Goal: Transaction & Acquisition: Subscribe to service/newsletter

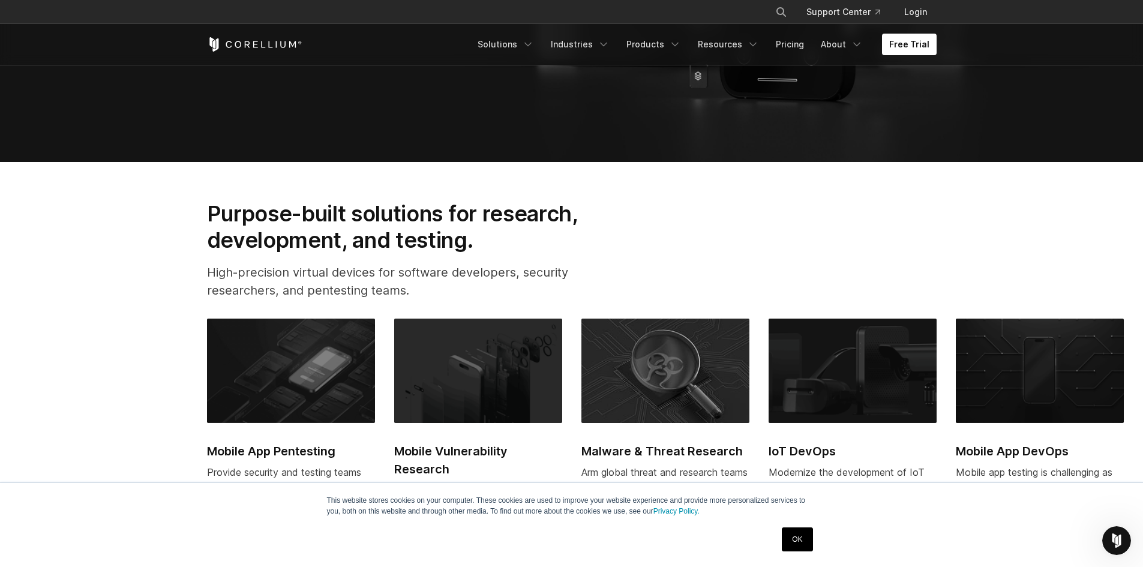
scroll to position [240, 0]
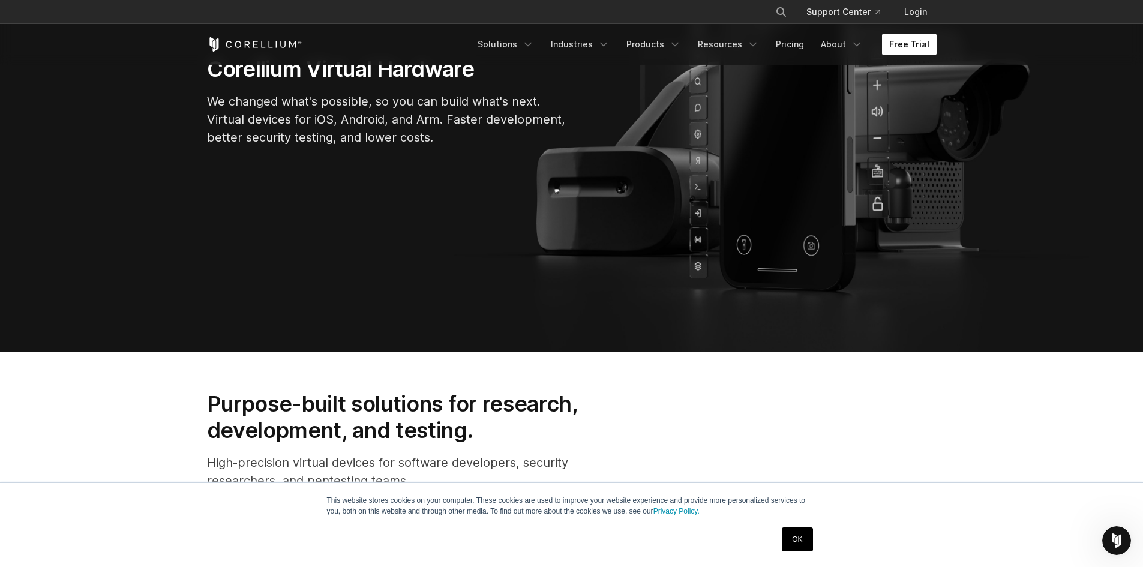
click at [913, 40] on link "Free Trial" at bounding box center [909, 45] width 55 height 22
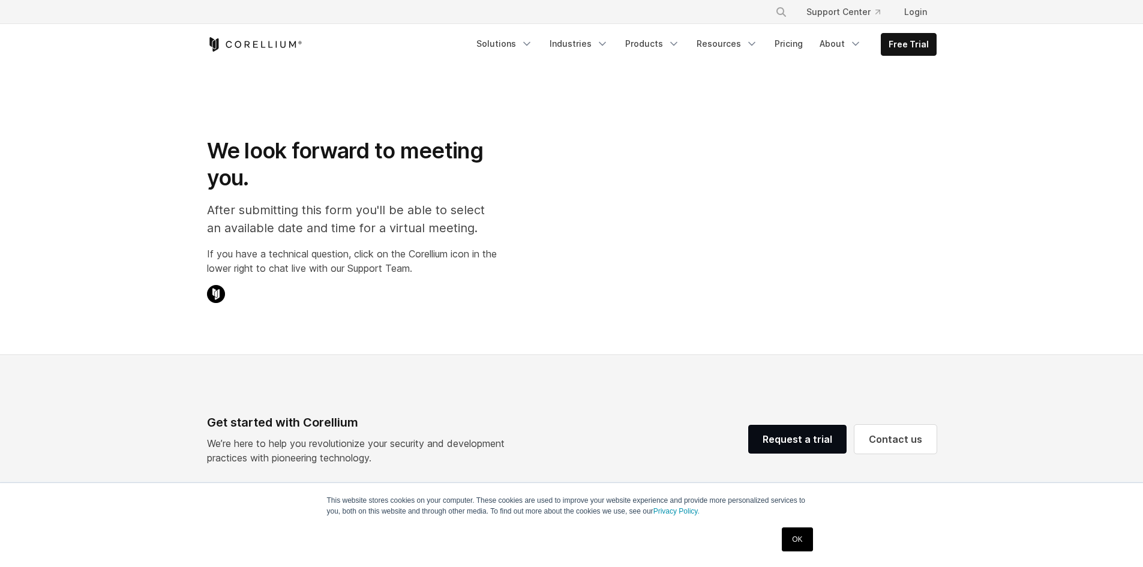
select select "**"
